Goal: Task Accomplishment & Management: Manage account settings

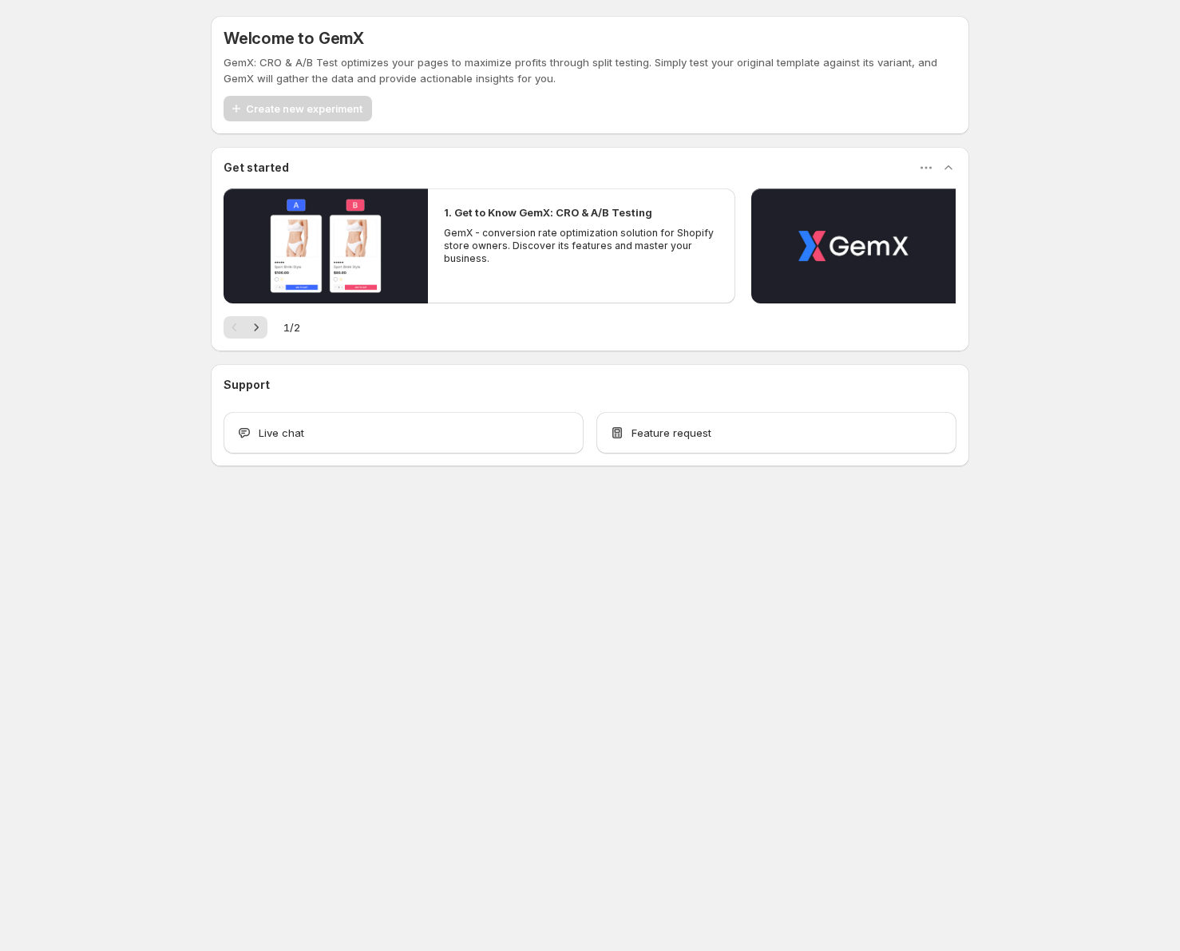
drag, startPoint x: 95, startPoint y: 523, endPoint x: 109, endPoint y: 509, distance: 19.8
click at [95, 523] on div "Welcome to GemX GemX: CRO & A/B Test optimizes your pages to maximize profits t…" at bounding box center [590, 276] width 1180 height 553
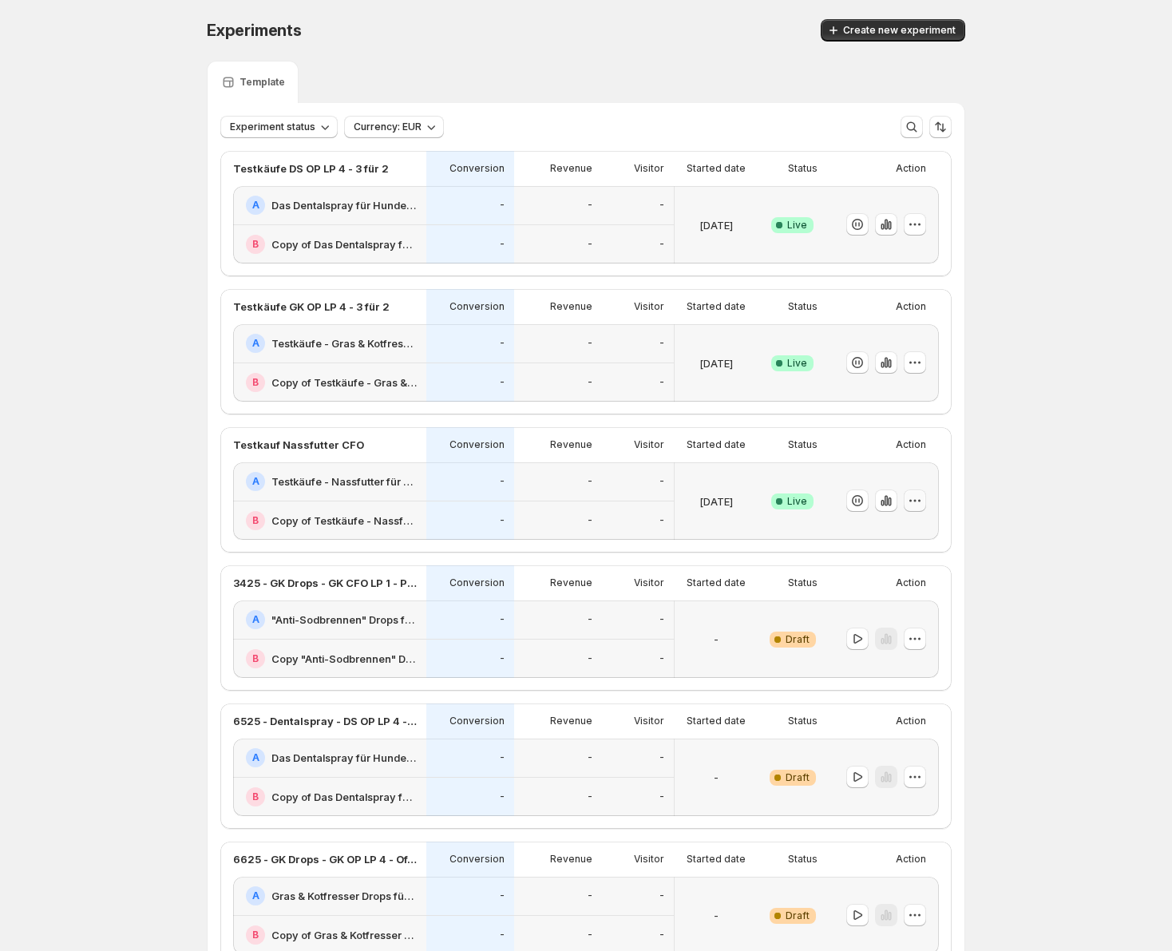
click at [923, 506] on icon "button" at bounding box center [915, 501] width 16 height 16
click at [878, 532] on span "Edit" at bounding box center [933, 534] width 167 height 16
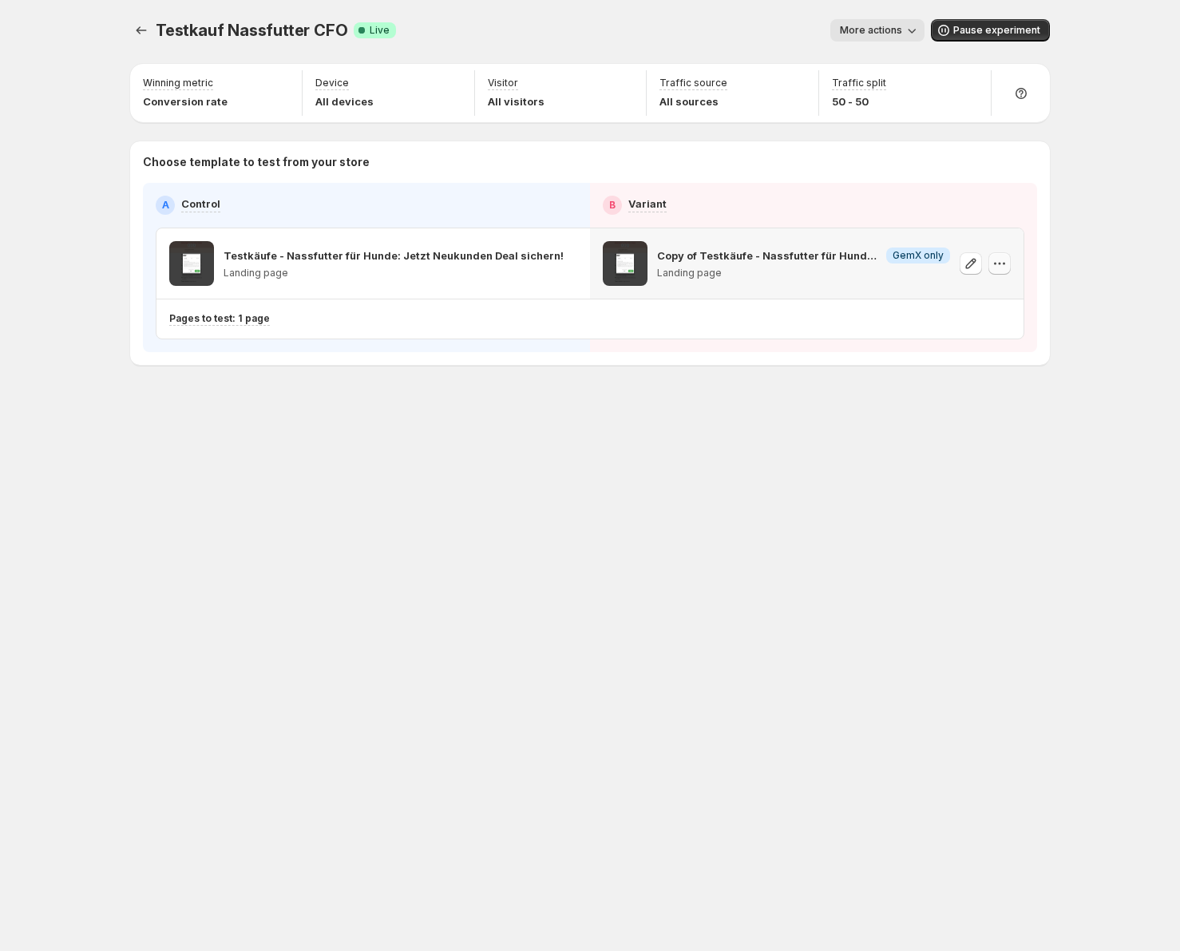
click at [1006, 266] on icon "button" at bounding box center [1000, 264] width 16 height 16
click at [549, 514] on div "Testkauf Nassfutter CFO. This page is ready Testkauf Nassfutter CFO Success Com…" at bounding box center [590, 475] width 958 height 951
click at [566, 266] on icon "button" at bounding box center [566, 264] width 16 height 16
click at [409, 477] on div "Testkauf Nassfutter CFO. This page is ready Testkauf Nassfutter CFO Success Com…" at bounding box center [590, 475] width 958 height 951
click at [870, 38] on button "More actions" at bounding box center [877, 30] width 94 height 22
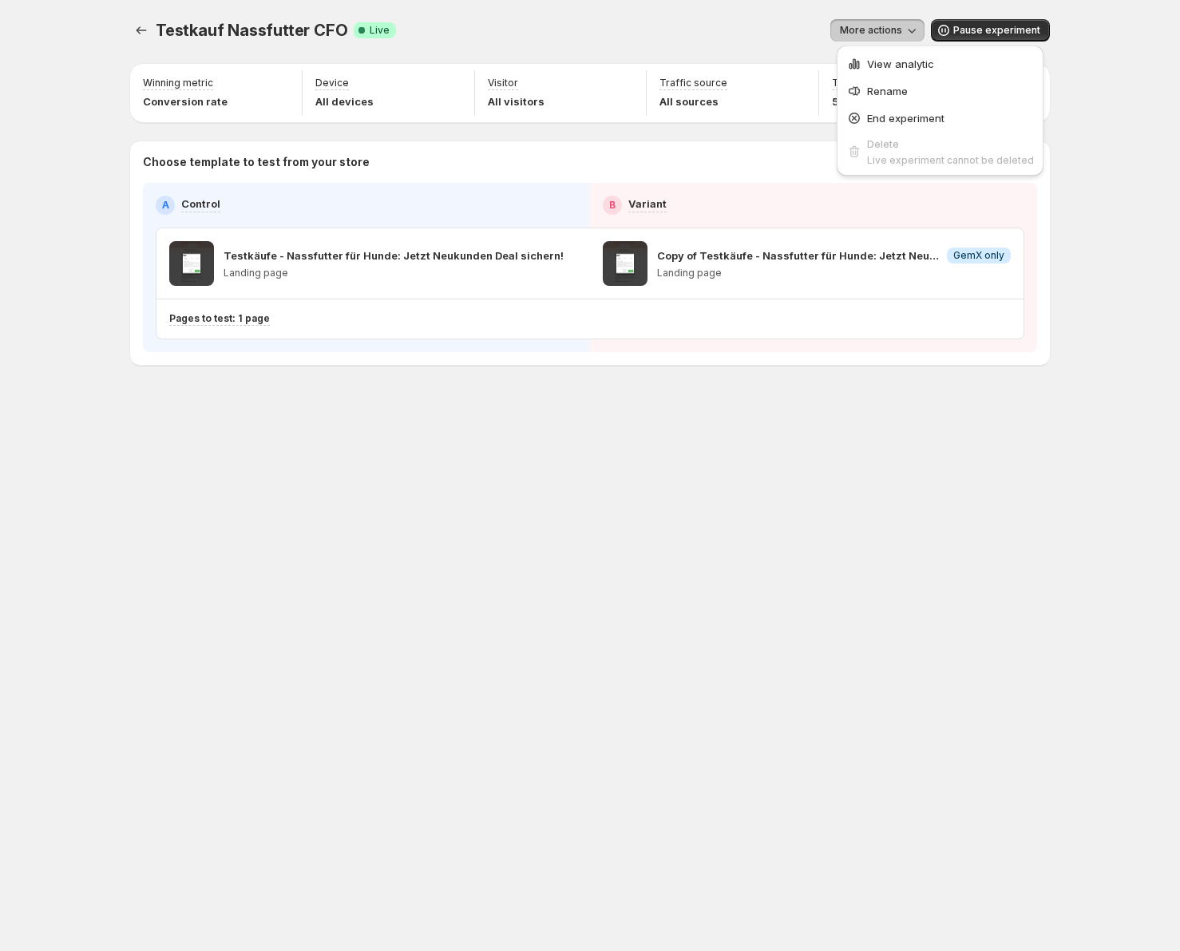
drag, startPoint x: 590, startPoint y: 532, endPoint x: 398, endPoint y: 247, distance: 343.5
click at [590, 531] on div "Testkauf Nassfutter CFO. This page is ready Testkauf Nassfutter CFO Success Com…" at bounding box center [590, 475] width 958 height 951
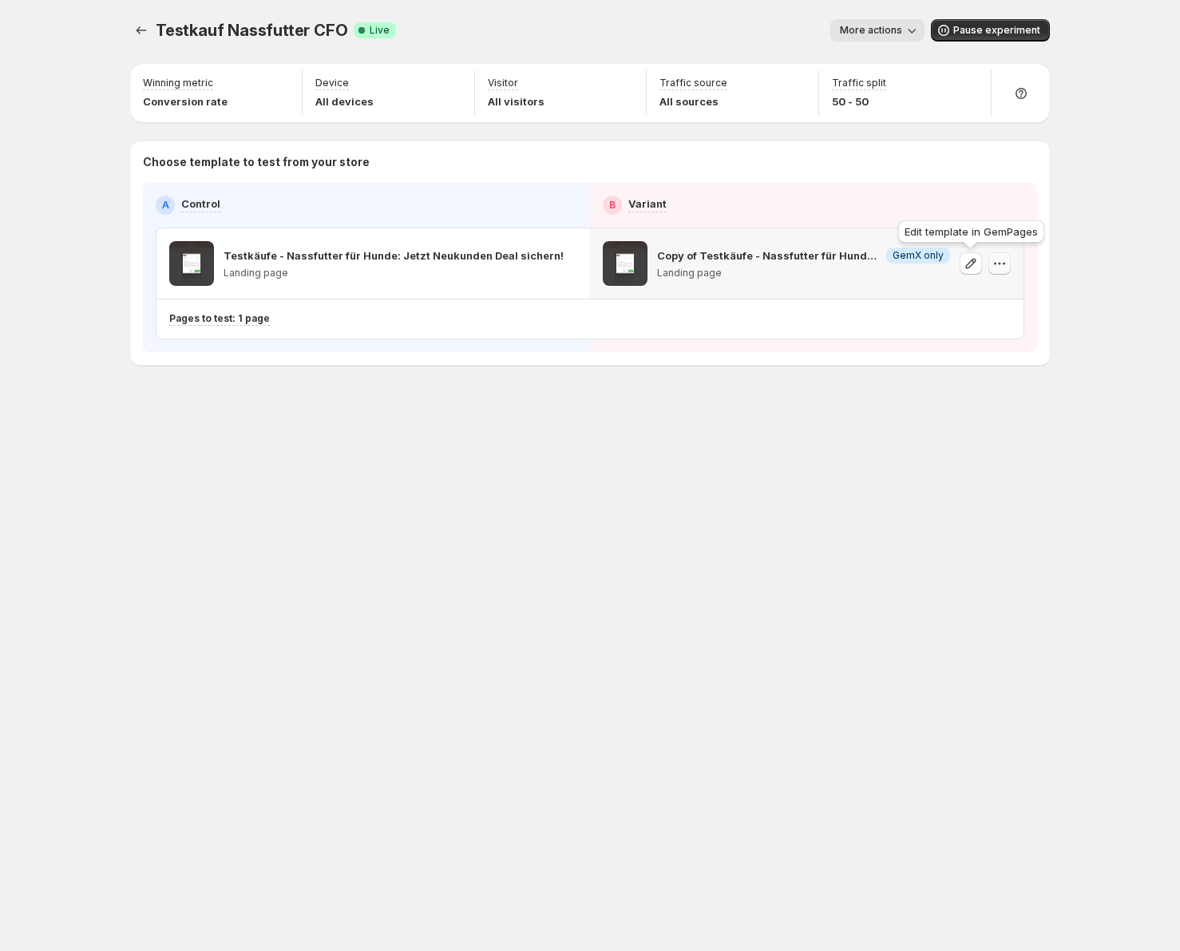
click at [1001, 264] on icon "button" at bounding box center [1000, 264] width 16 height 16
drag, startPoint x: 760, startPoint y: 454, endPoint x: 755, endPoint y: 362, distance: 92.0
click at [760, 450] on div "Testkauf Nassfutter CFO. This page is ready Testkauf Nassfutter CFO Success Com…" at bounding box center [590, 475] width 958 height 951
click at [625, 258] on span at bounding box center [625, 263] width 45 height 45
click at [142, 26] on icon "Experiments" at bounding box center [141, 30] width 16 height 16
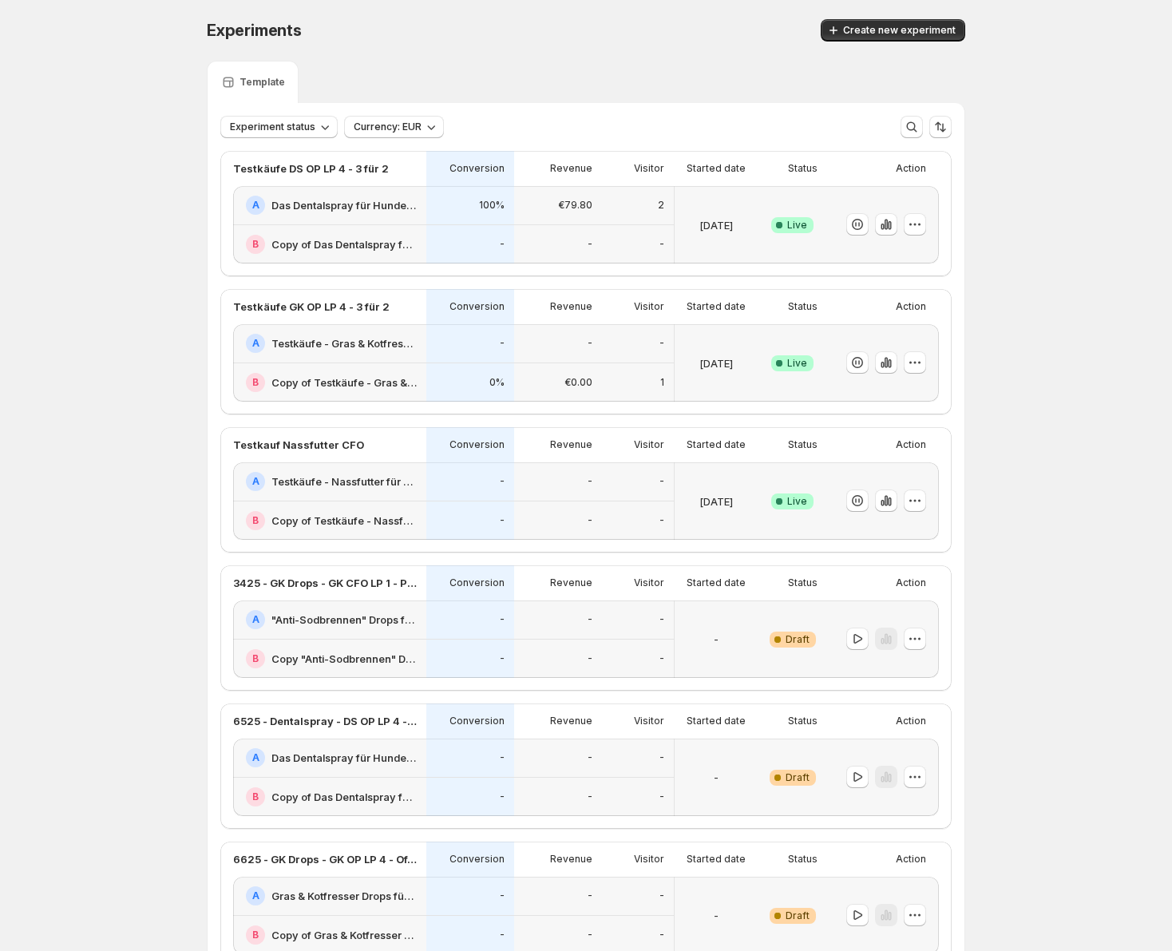
click at [292, 521] on h2 "Copy of Testkäufe - Nassfutter für Hunde: Jetzt Neukunden Deal sichern!" at bounding box center [344, 521] width 145 height 16
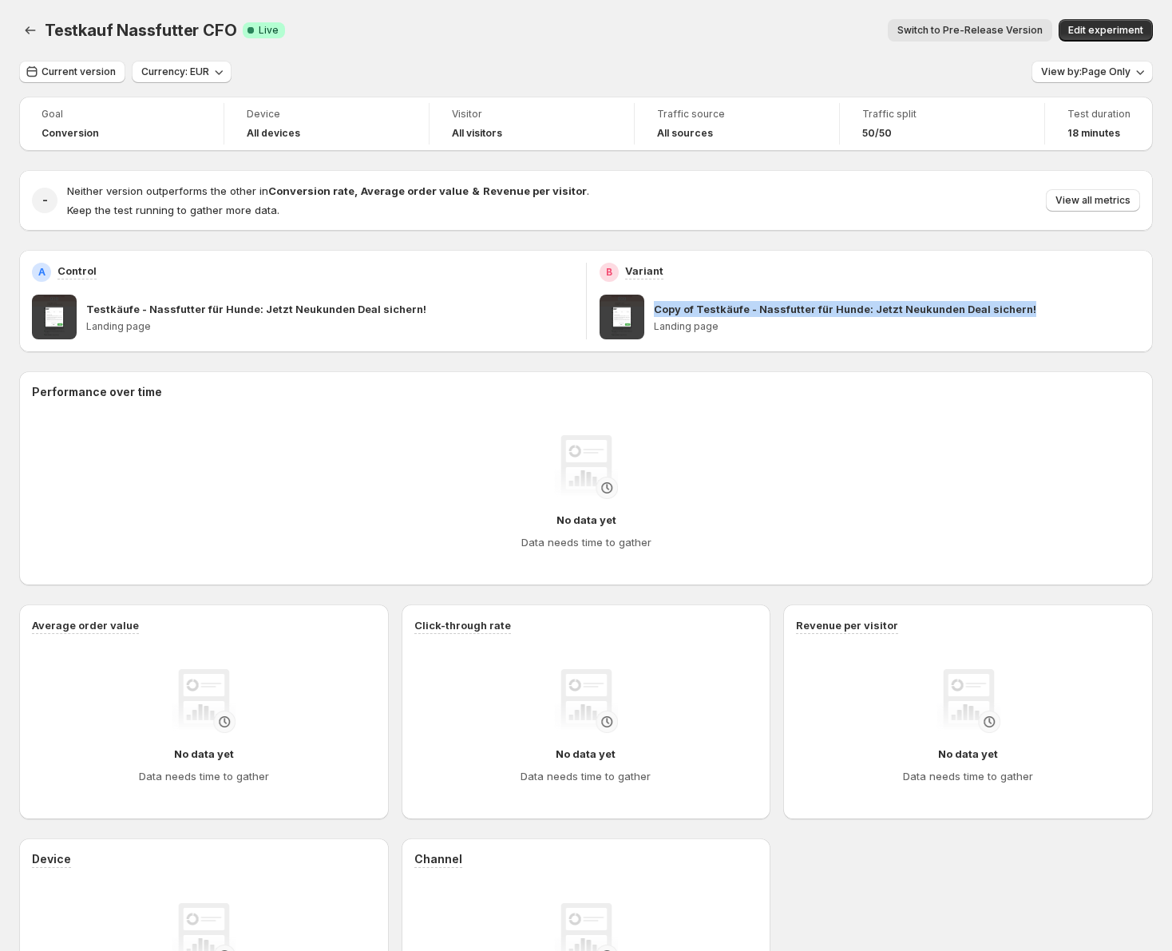
drag, startPoint x: 661, startPoint y: 307, endPoint x: 1040, endPoint y: 307, distance: 378.5
click at [1040, 307] on div "Copy of Testkäufe - Nassfutter für Hunde: Jetzt Neukunden Deal sichern!" at bounding box center [897, 309] width 487 height 16
copy p "Copy of Testkäufe - Nassfutter für Hunde: Jetzt Neukunden Deal sichern!"
click at [753, 208] on div "Neither version outperforms the other in Conversion rate , Average order value …" at bounding box center [603, 200] width 1073 height 35
click at [35, 25] on icon "Back" at bounding box center [30, 30] width 16 height 16
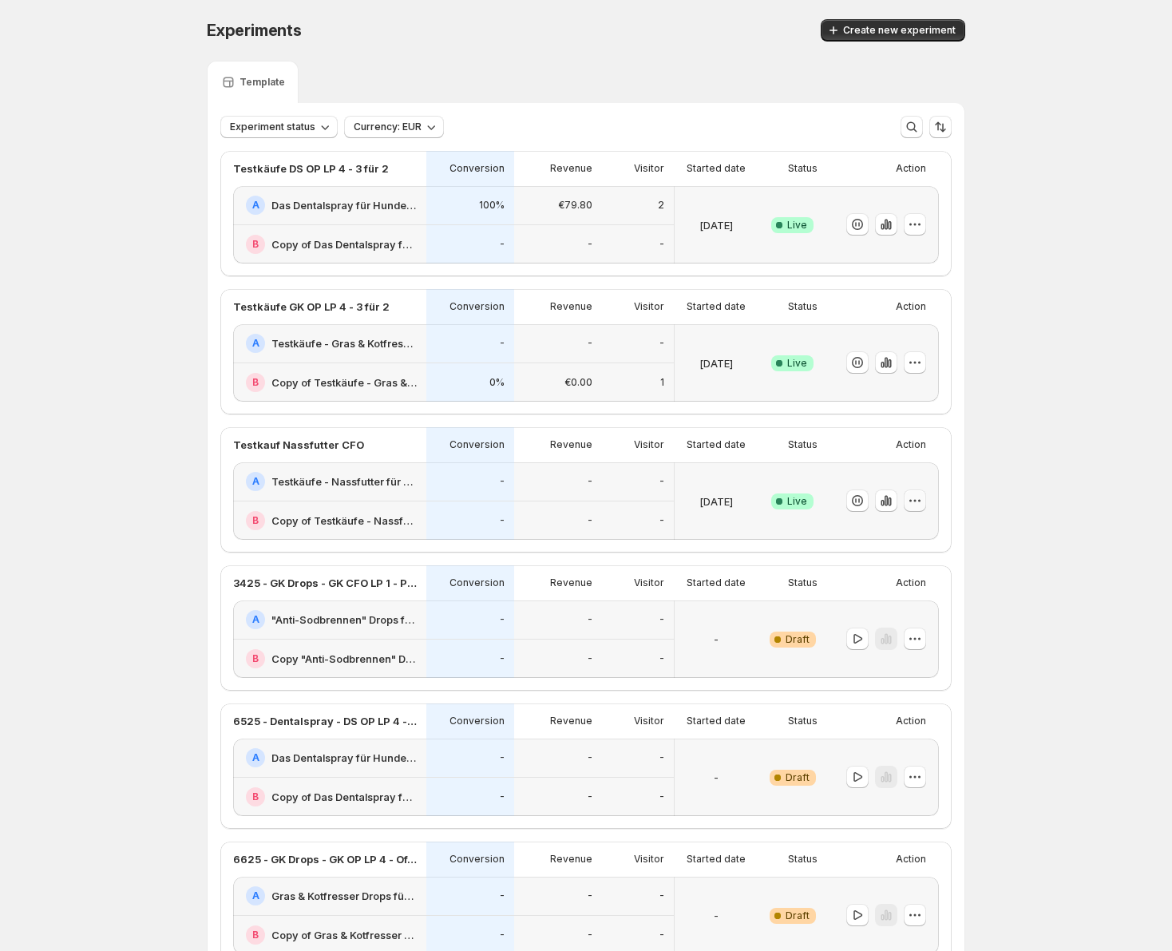
click at [921, 502] on icon "button" at bounding box center [915, 501] width 16 height 16
click at [887, 528] on span "Edit" at bounding box center [933, 534] width 167 height 16
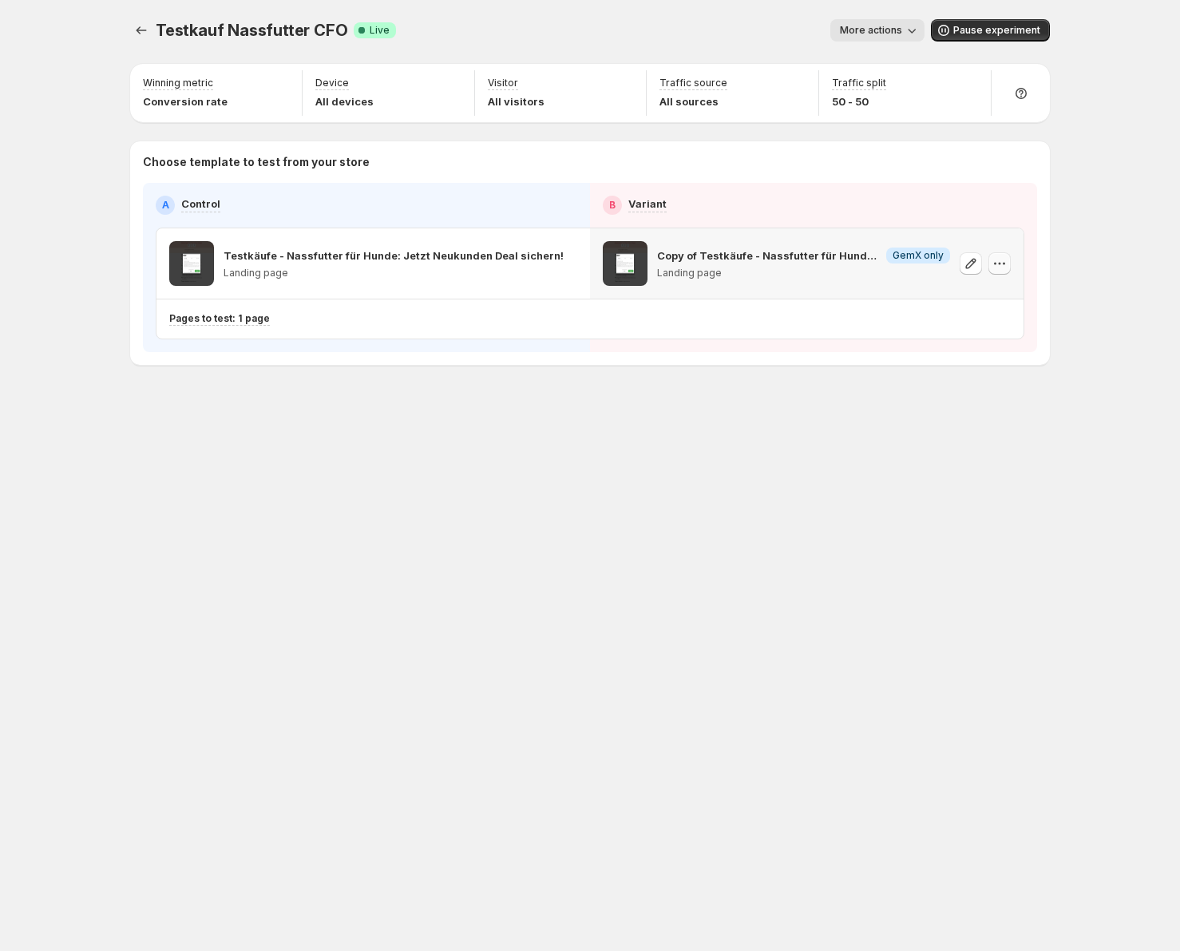
click at [1002, 265] on icon "button" at bounding box center [1000, 264] width 16 height 16
click at [977, 265] on icon "button" at bounding box center [971, 264] width 16 height 16
click at [141, 27] on icon "Experiments" at bounding box center [141, 30] width 16 height 16
